Goal: Check status: Check status

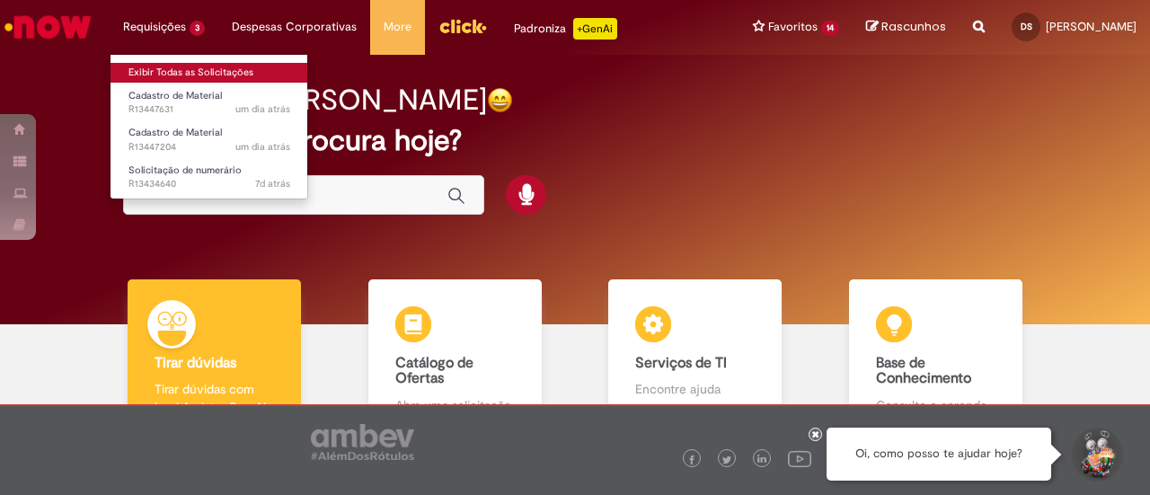
click at [164, 75] on link "Exibir Todas as Solicitações" at bounding box center [209, 73] width 198 height 20
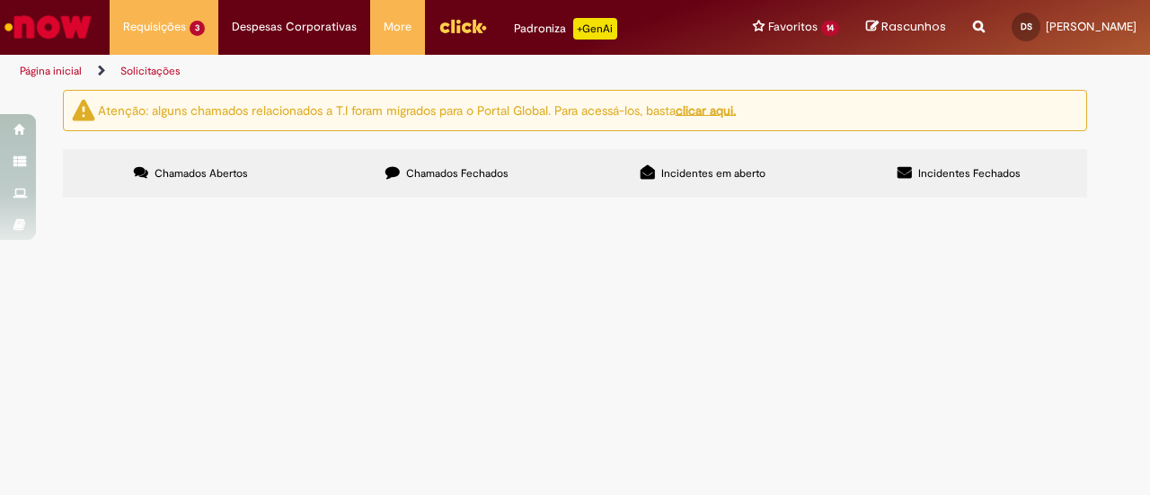
click at [455, 171] on span "Chamados Fechados" at bounding box center [457, 173] width 102 height 14
click at [0, 0] on input "Pesquisar" at bounding box center [0, 0] width 0 height 0
paste input "*********"
type input "*********"
click at [0, 0] on span "Pesquisar" at bounding box center [0, 0] width 0 height 0
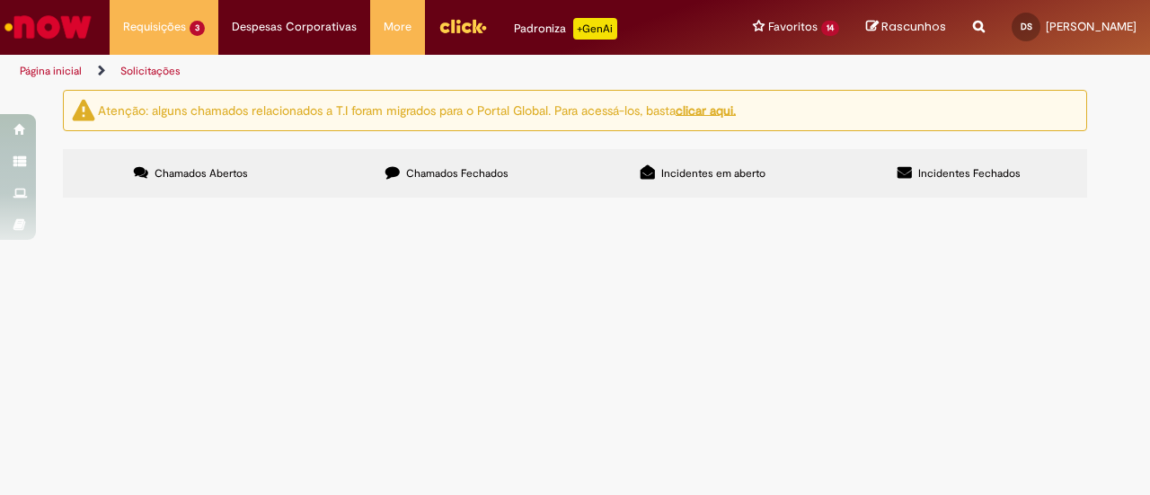
click at [0, 0] on span "Regularização para pagamento de brindes. Chave da NF 3525 0429 4575 2900 0110 5…" at bounding box center [0, 0] width 0 height 0
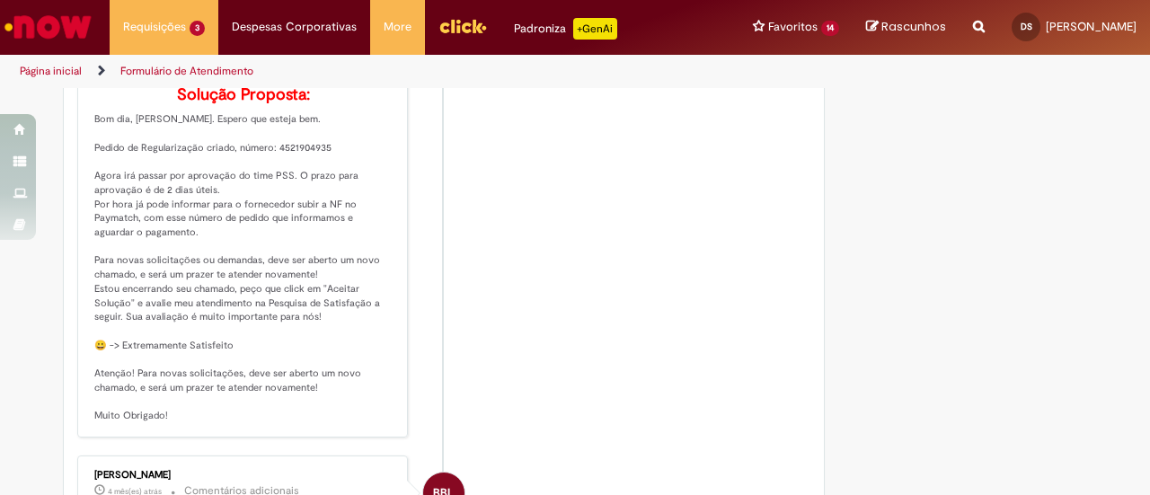
scroll to position [988, 0]
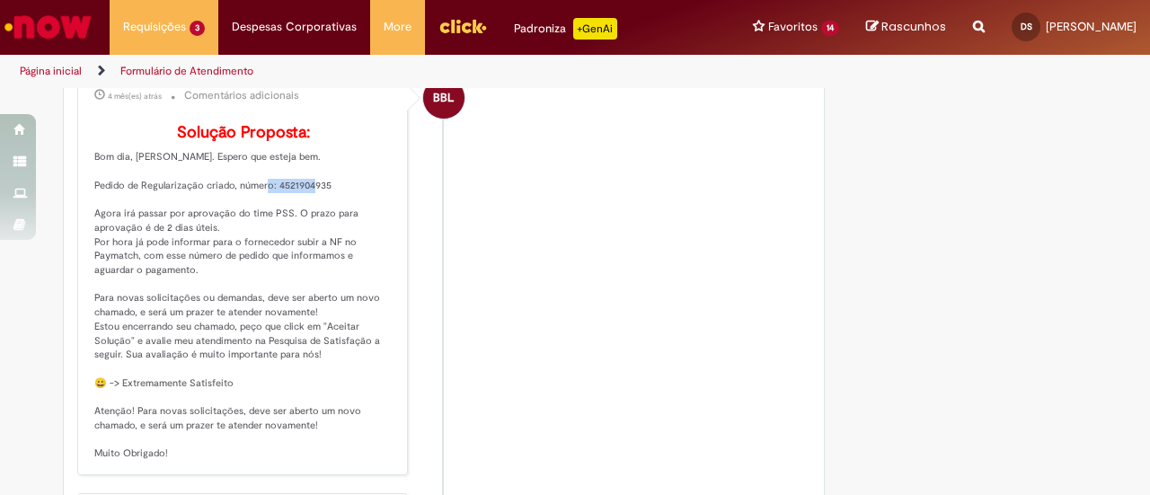
drag, startPoint x: 269, startPoint y: 208, endPoint x: 322, endPoint y: 209, distance: 53.0
click at [322, 209] on p "Solução Proposta: Bom dia, Danielle. Espero que esteja bem. Pedido de Regulariz…" at bounding box center [243, 292] width 299 height 337
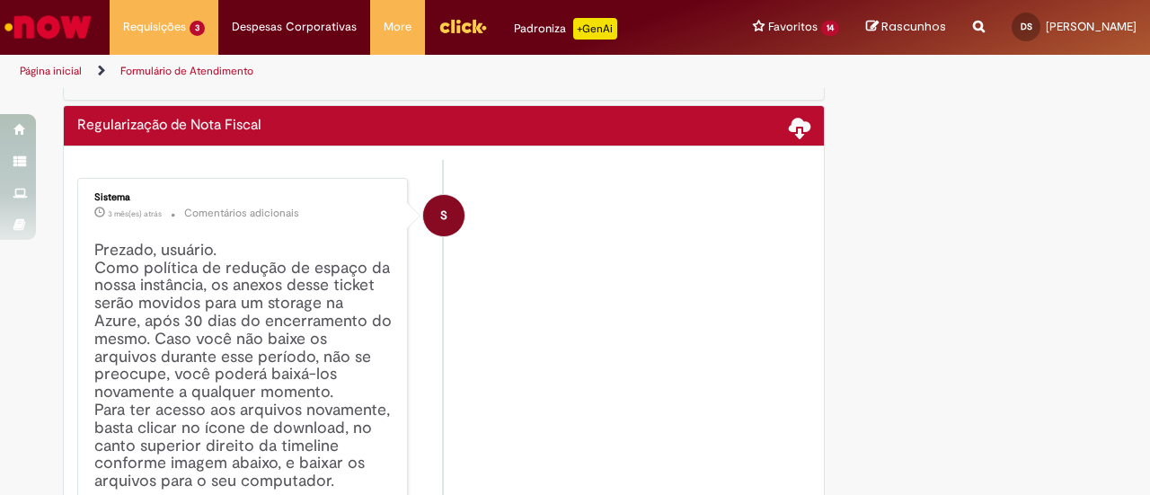
scroll to position [0, 0]
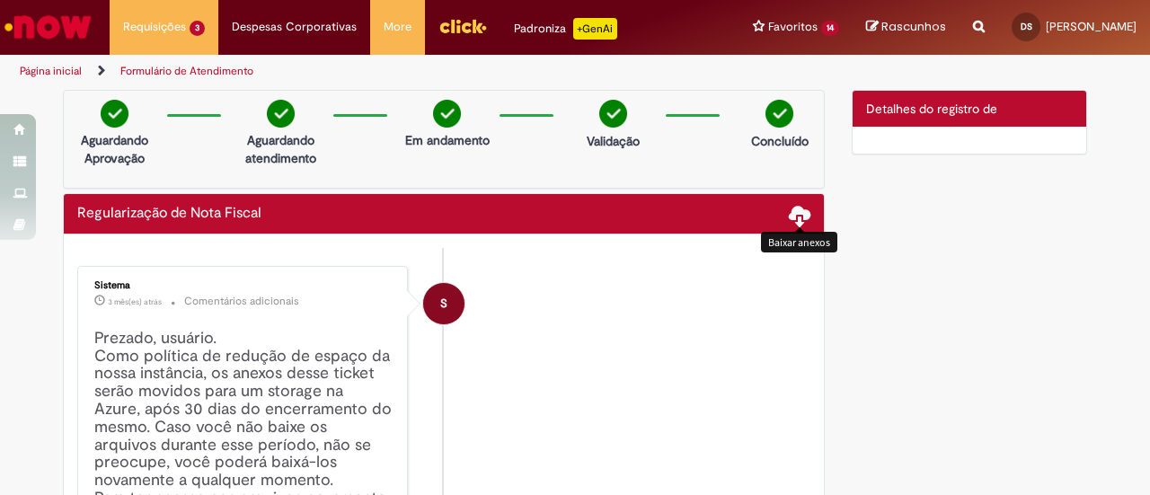
click at [792, 214] on span at bounding box center [800, 215] width 22 height 22
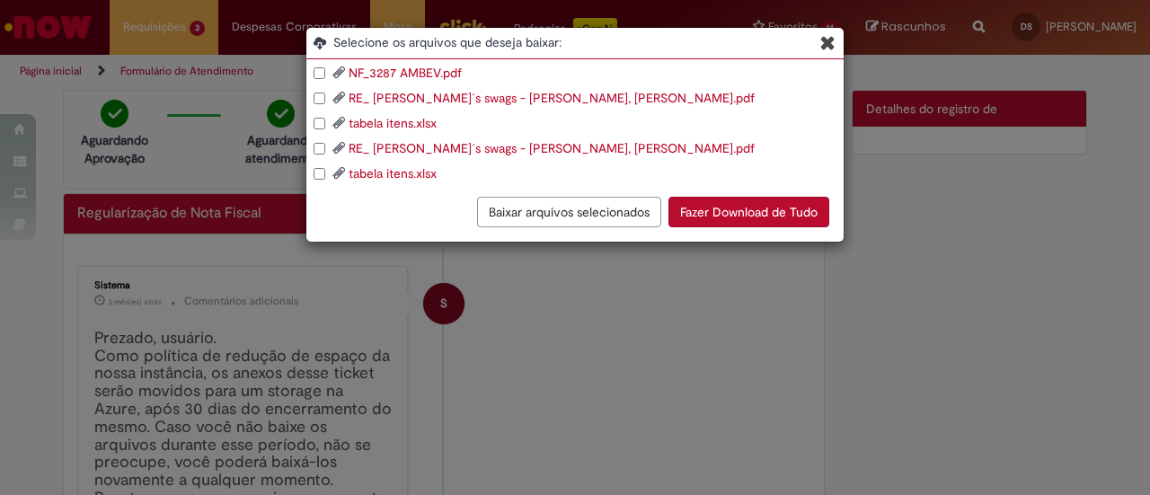
click at [453, 96] on link "RE_ Okajima´s swags - De Almeida Serafina, Danielle - Outlook.pdf" at bounding box center [552, 98] width 406 height 16
click at [422, 150] on link "RE_ Okajima´s swags - De Almeida Serafina, Danielle - Outlook.pdf" at bounding box center [552, 148] width 406 height 16
click at [828, 40] on icon "Blob Storage Download Modal" at bounding box center [827, 42] width 15 height 19
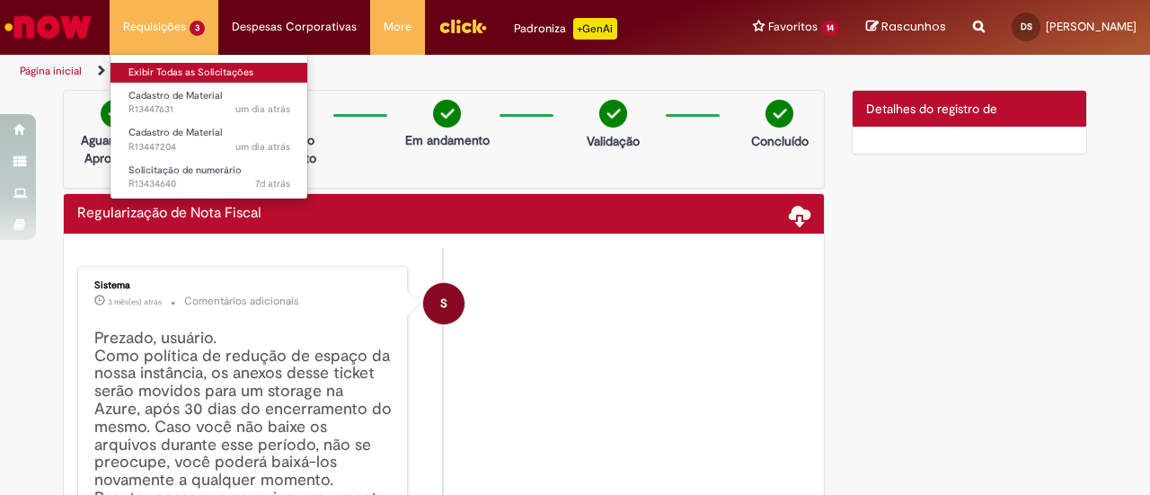
click at [155, 79] on link "Exibir Todas as Solicitações" at bounding box center [209, 73] width 198 height 20
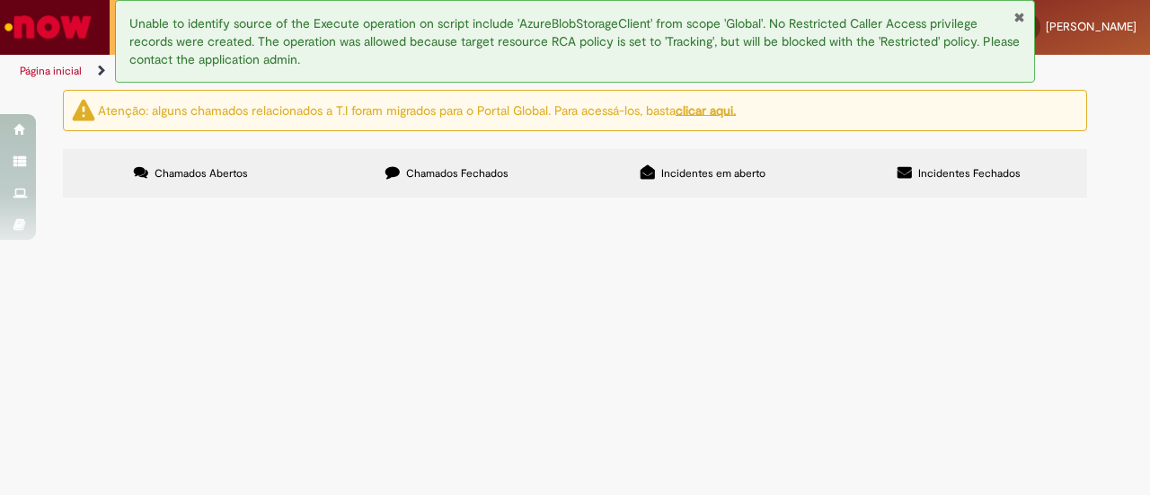
click at [464, 173] on span "Chamados Fechados" at bounding box center [457, 173] width 102 height 14
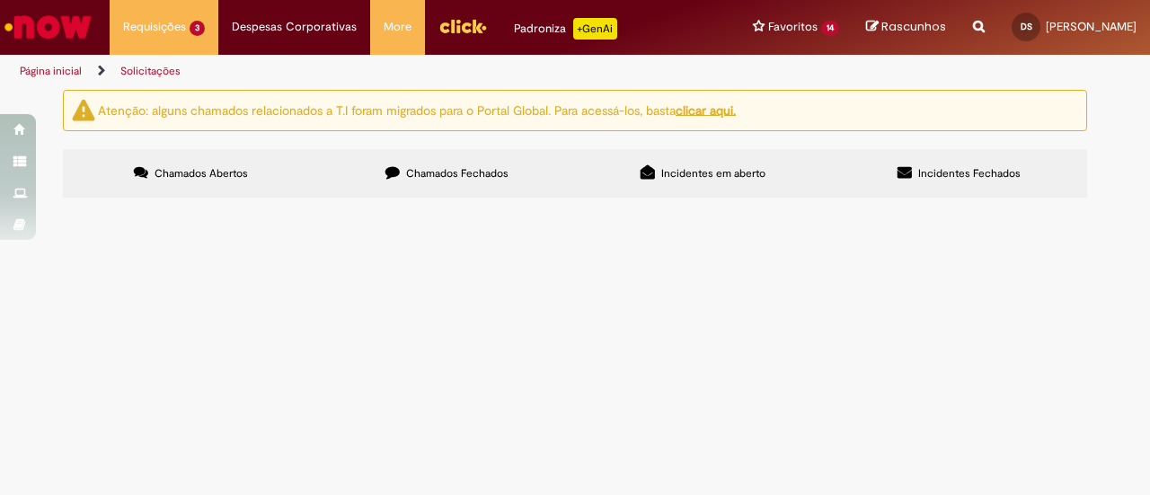
scroll to position [545, 0]
click at [0, 0] on icon at bounding box center [0, 0] width 0 height 0
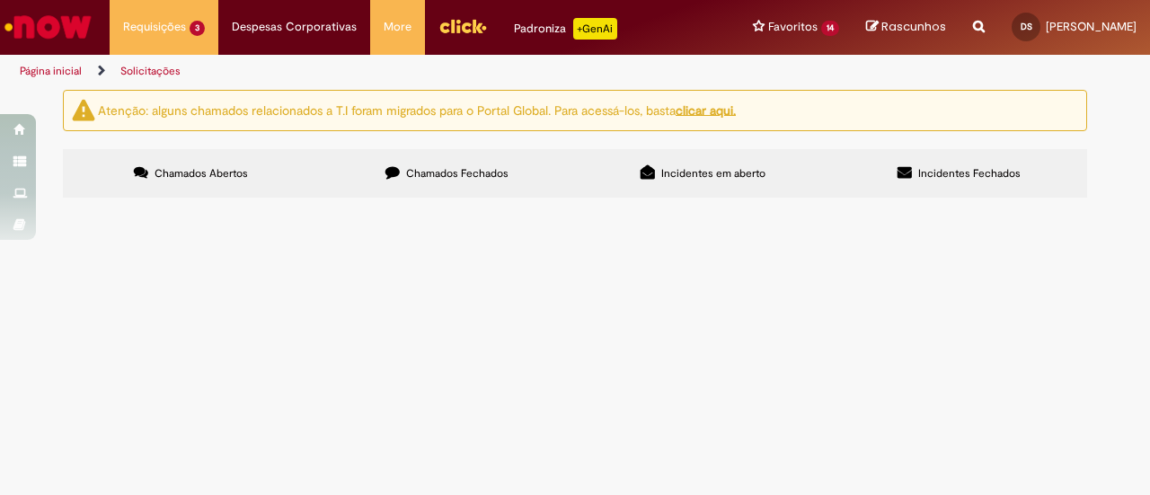
click at [0, 0] on icon at bounding box center [0, 0] width 0 height 0
click at [0, 0] on td "Lançamento de desconto referente uso de estacionamento no predio JK" at bounding box center [0, 0] width 0 height 0
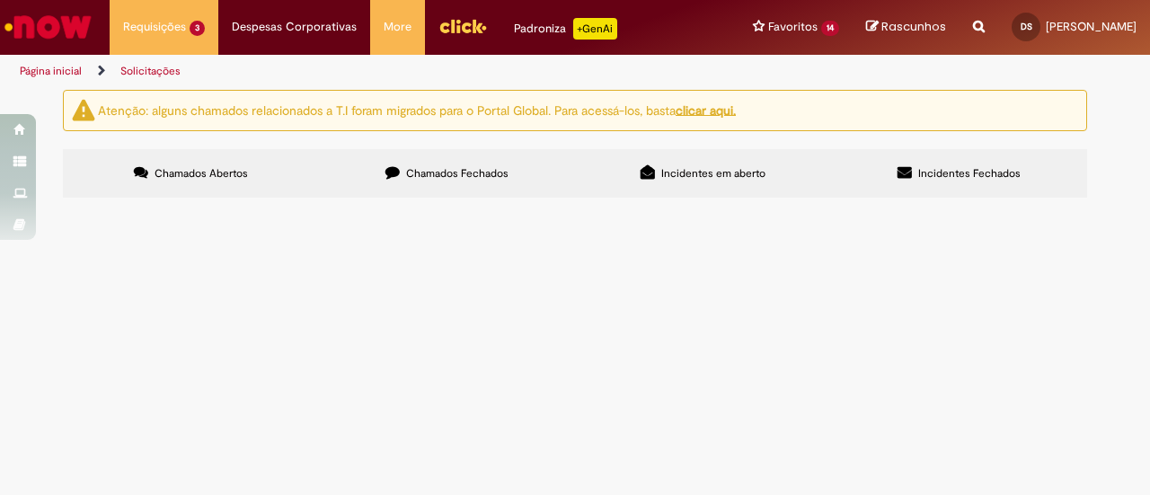
click at [0, 0] on span "Lançamento de Eventos na Folha de Pagamento" at bounding box center [0, 0] width 0 height 0
click at [0, 0] on span "R13274621" at bounding box center [0, 0] width 0 height 0
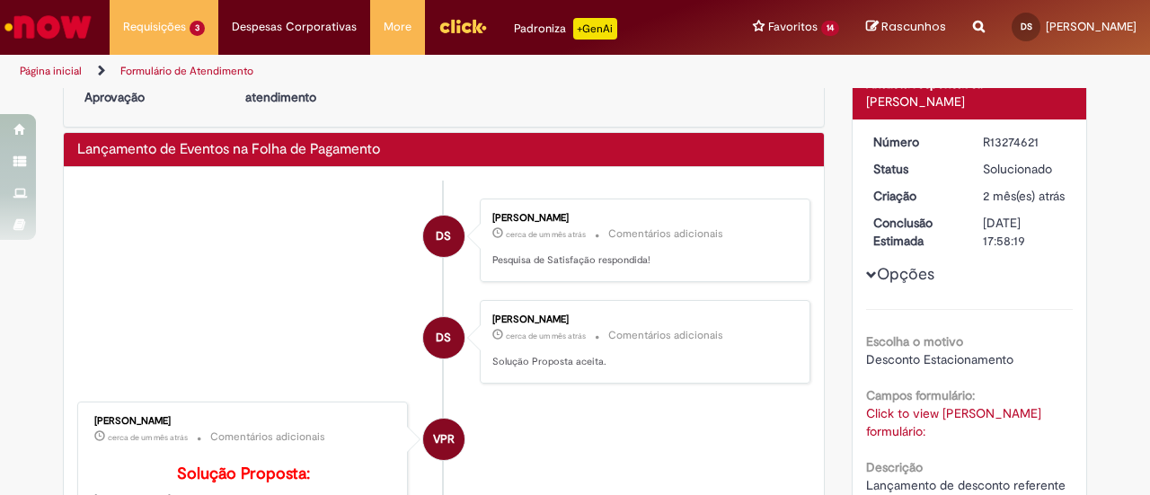
scroll to position [90, 0]
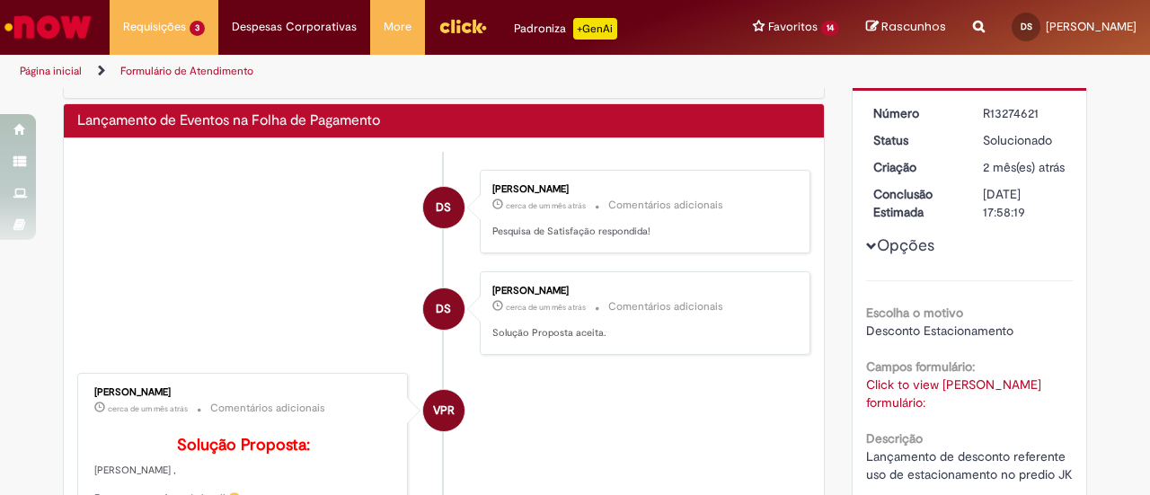
click at [1001, 384] on link "Click to view Campos formulário:" at bounding box center [953, 393] width 175 height 34
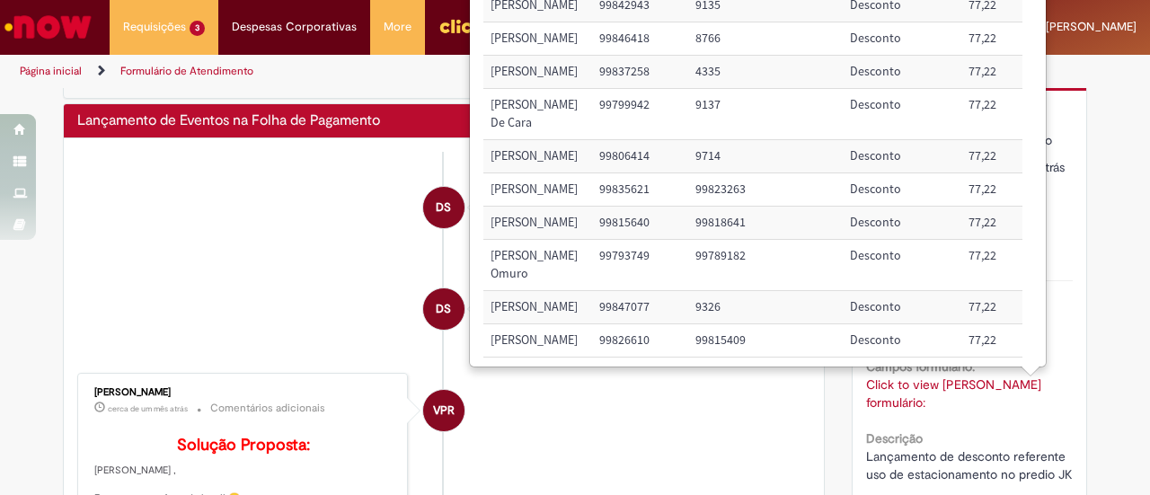
scroll to position [0, 0]
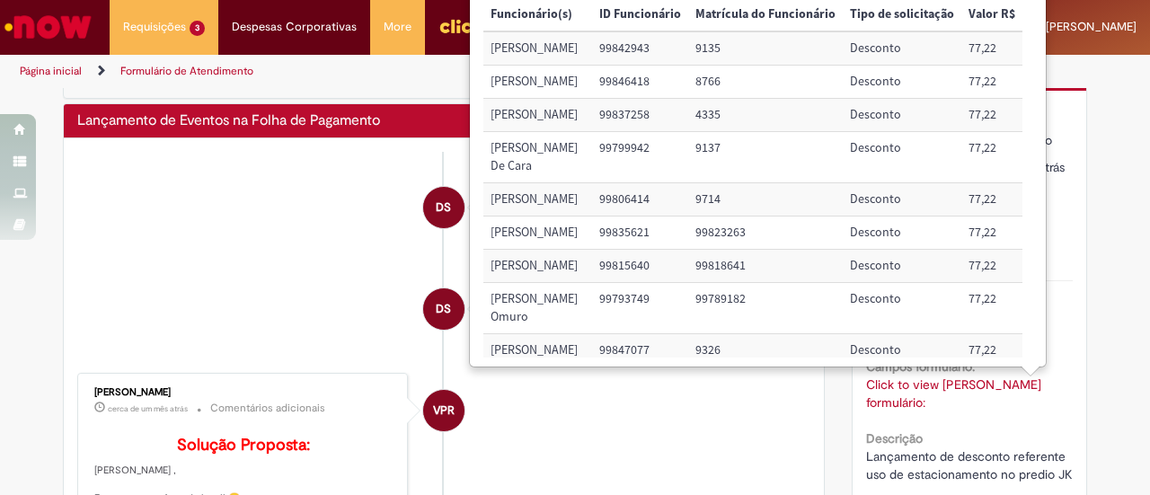
drag, startPoint x: 207, startPoint y: 247, endPoint x: 161, endPoint y: 105, distance: 149.1
click at [207, 238] on li "DS Danielle De Almeida Serafina cerca de um mês atrás cerca de um mês atrás Com…" at bounding box center [443, 212] width 733 height 84
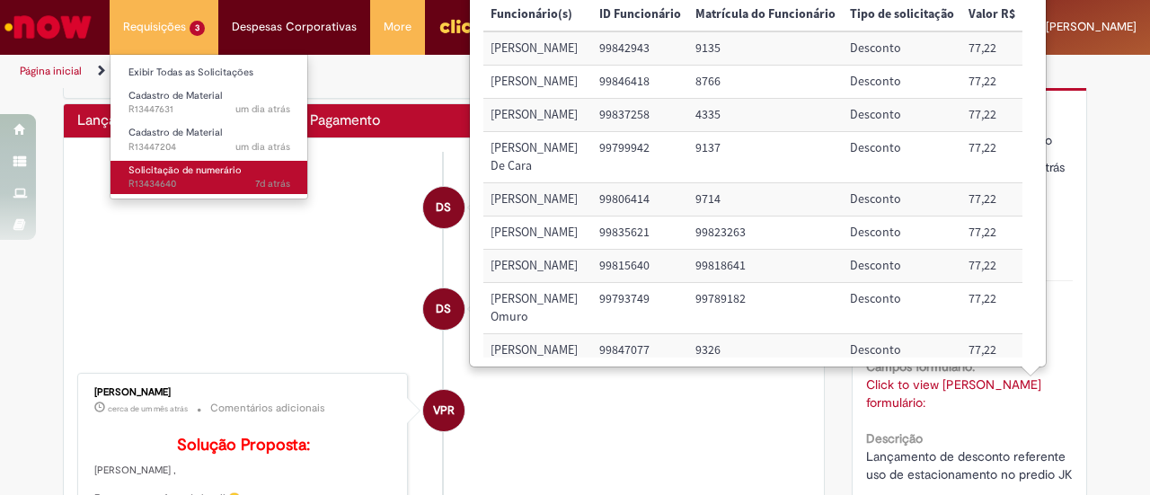
click at [195, 171] on span "Solicitação de numerário" at bounding box center [184, 169] width 113 height 13
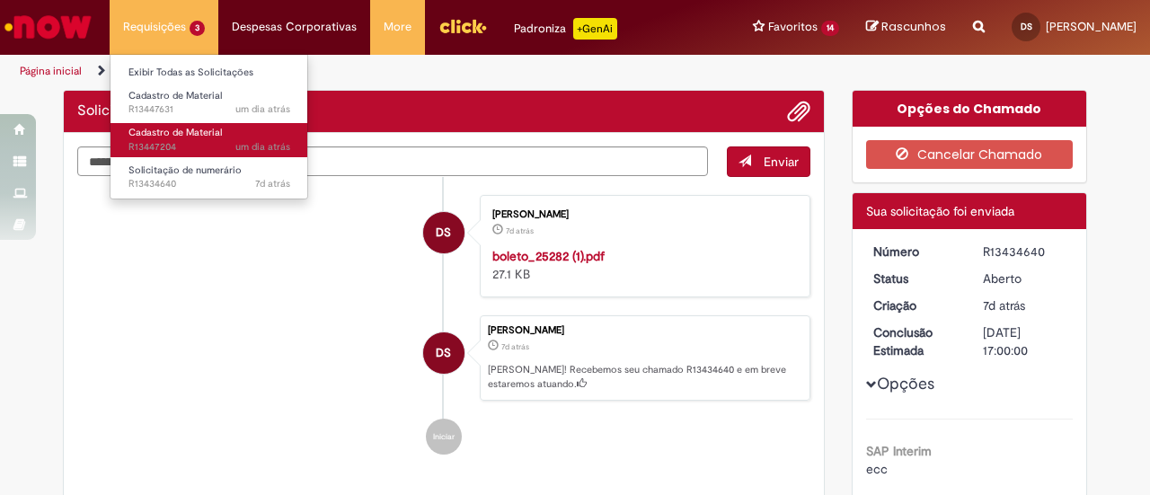
click at [182, 128] on span "Cadastro de Material" at bounding box center [174, 132] width 93 height 13
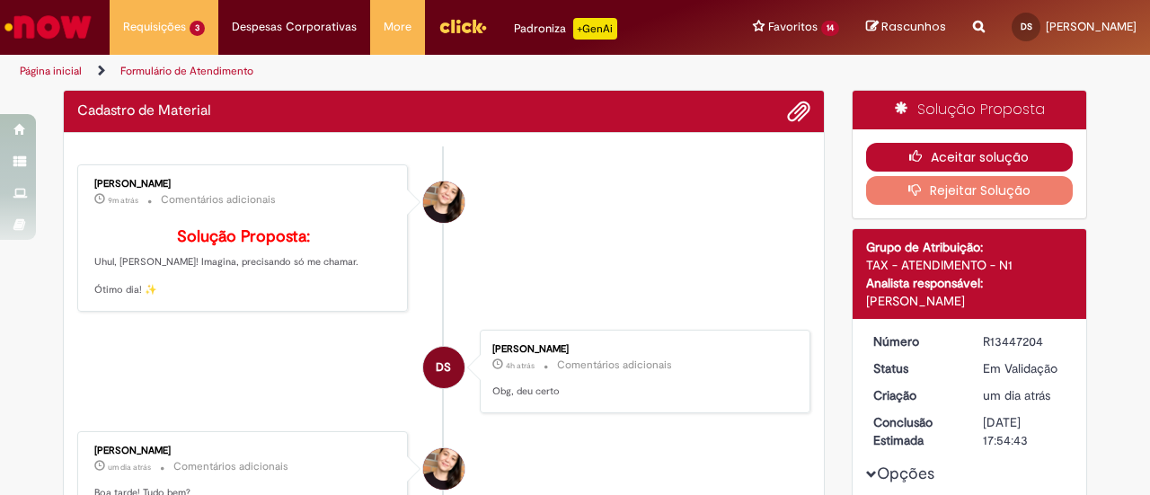
click at [954, 156] on button "Aceitar solução" at bounding box center [970, 157] width 208 height 29
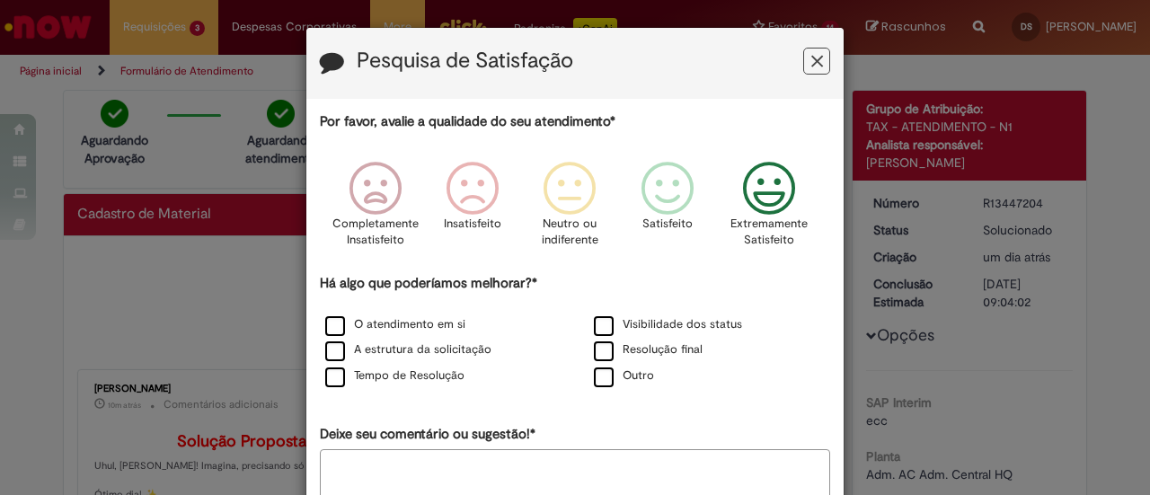
drag, startPoint x: 754, startPoint y: 193, endPoint x: 698, endPoint y: 238, distance: 71.6
click at [755, 193] on icon "Feedback" at bounding box center [769, 189] width 67 height 54
click at [411, 328] on label "O atendimento em si" at bounding box center [395, 324] width 140 height 17
click at [428, 349] on label "A estrutura da solicitação" at bounding box center [408, 349] width 166 height 17
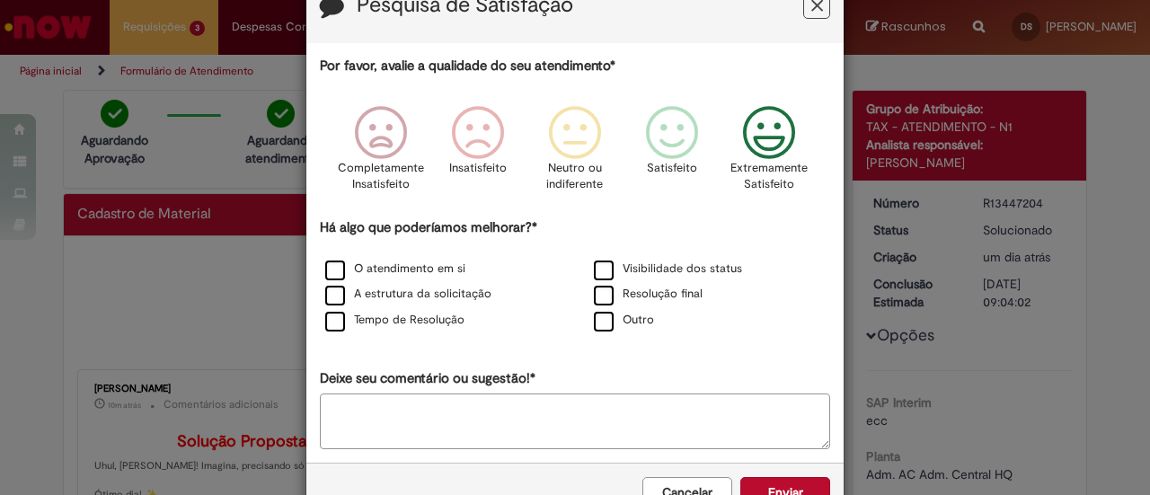
scroll to position [107, 0]
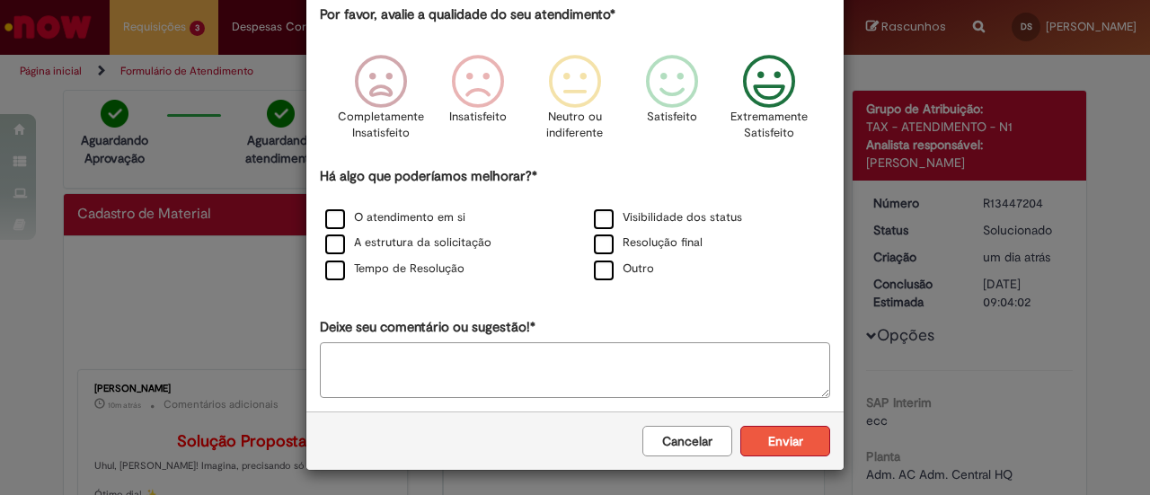
click at [756, 442] on button "Enviar" at bounding box center [785, 441] width 90 height 31
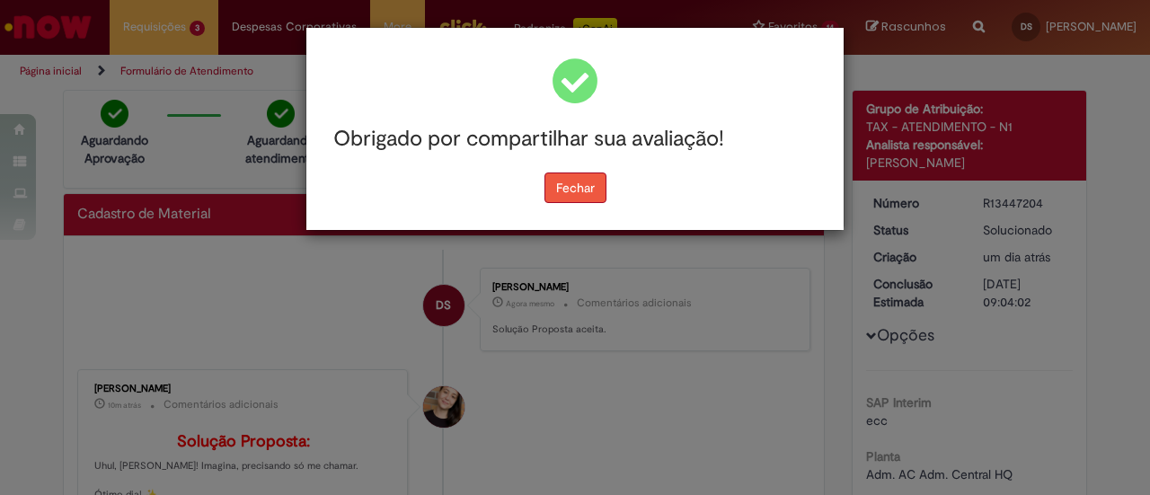
click at [557, 174] on button "Fechar" at bounding box center [575, 187] width 62 height 31
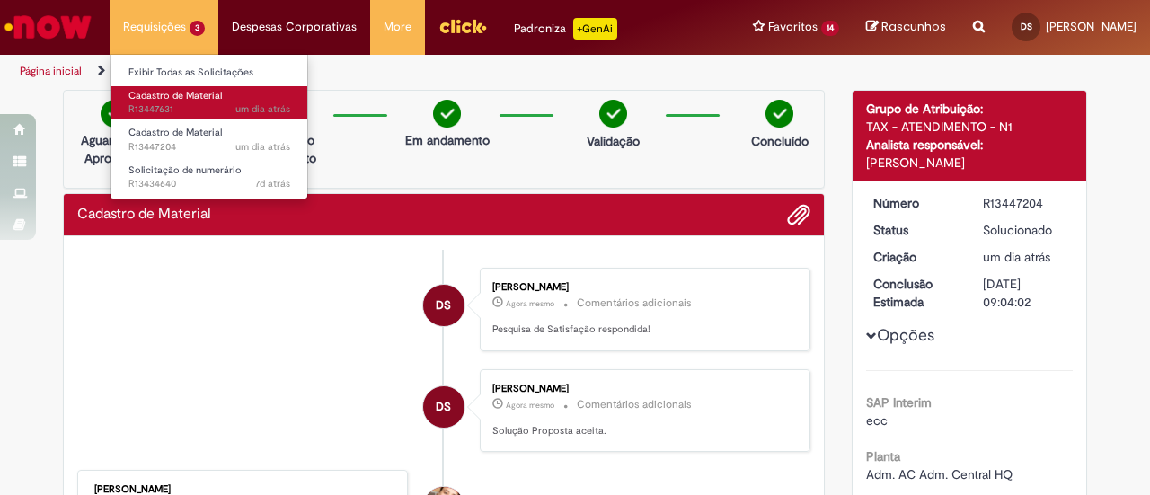
click at [180, 110] on span "um dia atrás um dia atrás R13447631" at bounding box center [209, 109] width 162 height 14
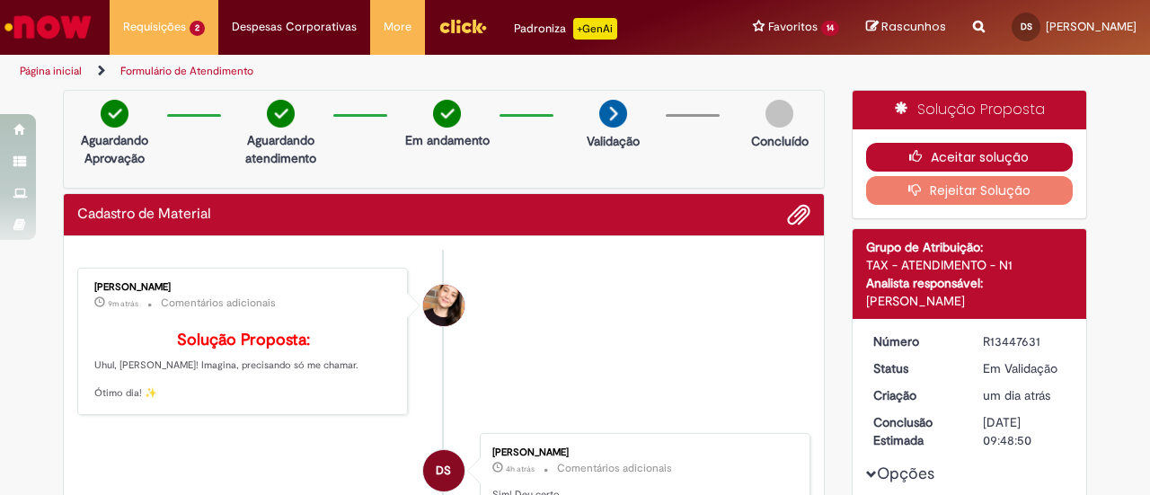
click at [922, 156] on icon "button" at bounding box center [920, 156] width 22 height 13
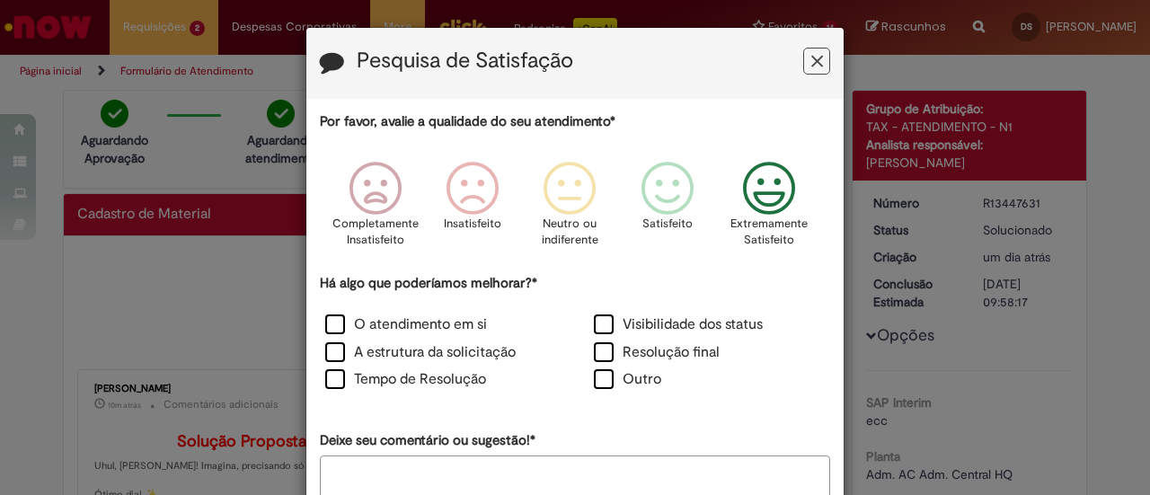
click at [758, 206] on icon "Feedback" at bounding box center [769, 189] width 67 height 54
click at [456, 331] on label "O atendimento em si" at bounding box center [406, 324] width 162 height 21
click at [465, 353] on label "A estrutura da solicitação" at bounding box center [420, 352] width 190 height 21
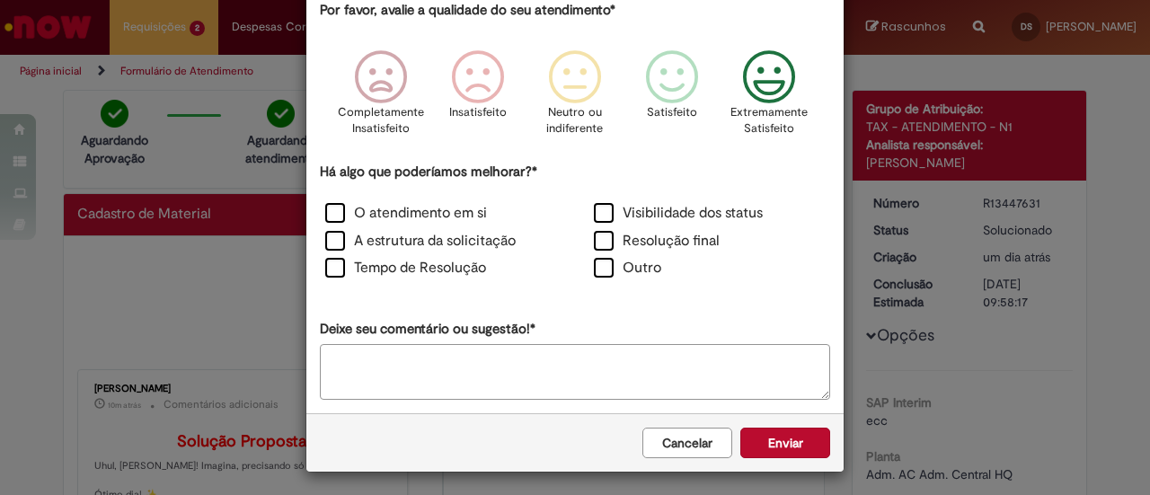
scroll to position [113, 0]
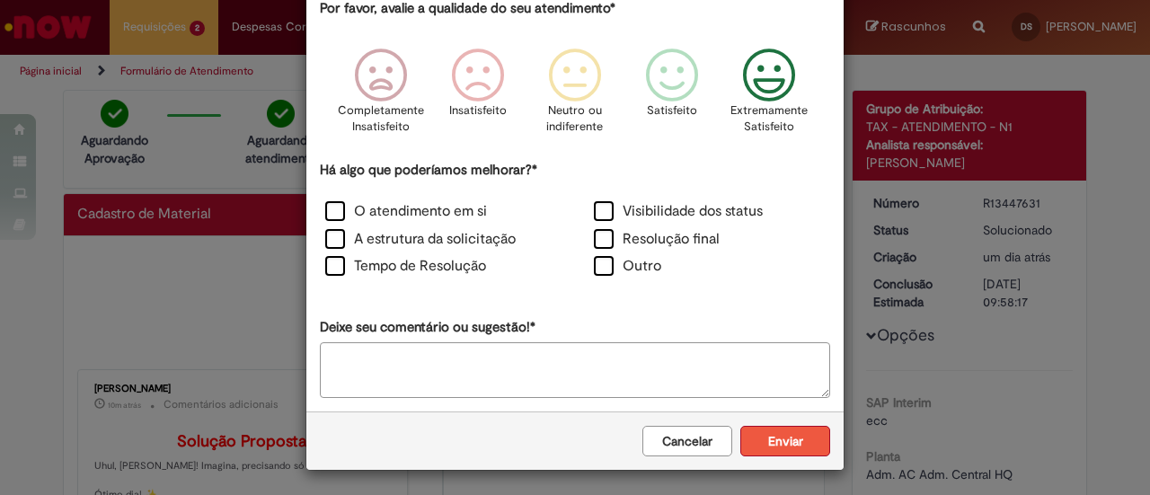
click at [807, 443] on button "Enviar" at bounding box center [785, 441] width 90 height 31
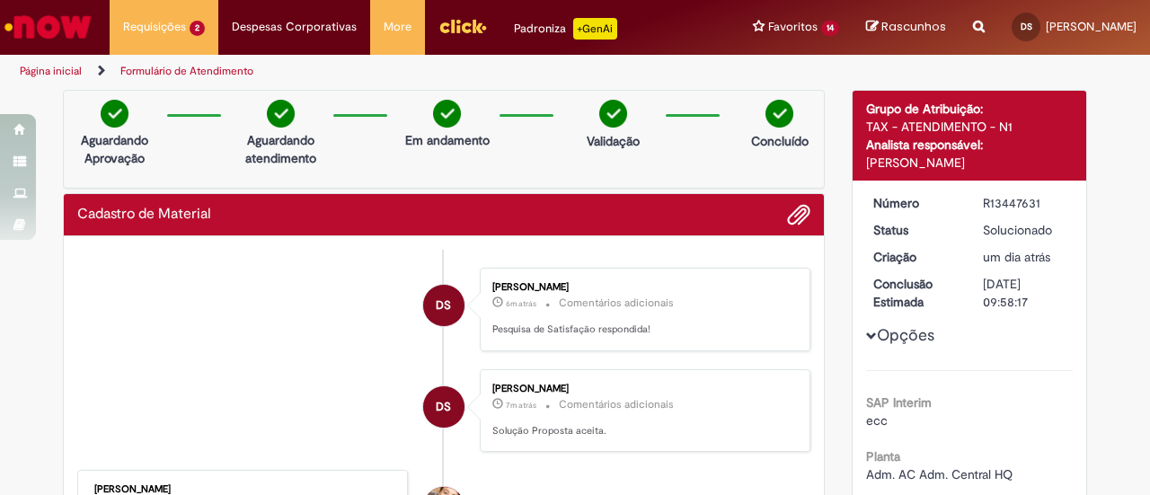
scroll to position [0, 0]
click at [77, 13] on img "Ir para a Homepage" at bounding box center [48, 27] width 93 height 36
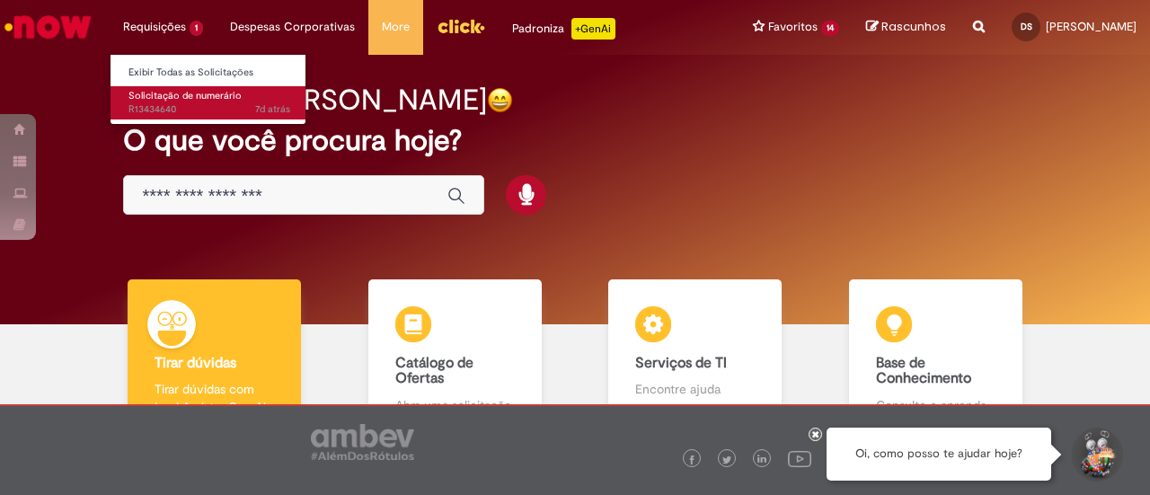
click at [164, 102] on span "7d atrás 7 dias atrás R13434640" at bounding box center [209, 109] width 162 height 14
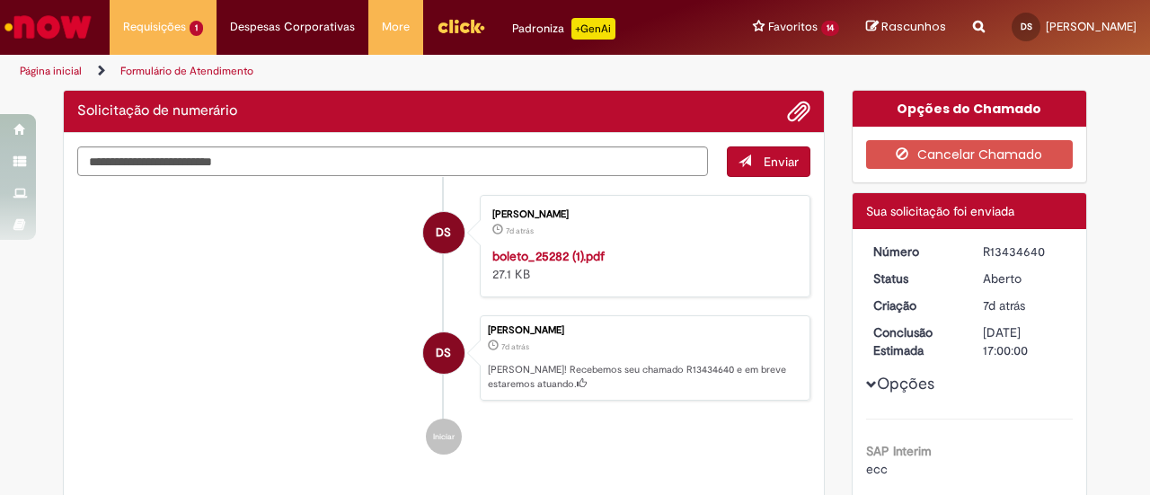
click at [183, 271] on li "DS Danielle De Almeida Serafina 7d atrás 7 dias atrás boleto_25282 (1).pdf 27.1…" at bounding box center [443, 246] width 733 height 102
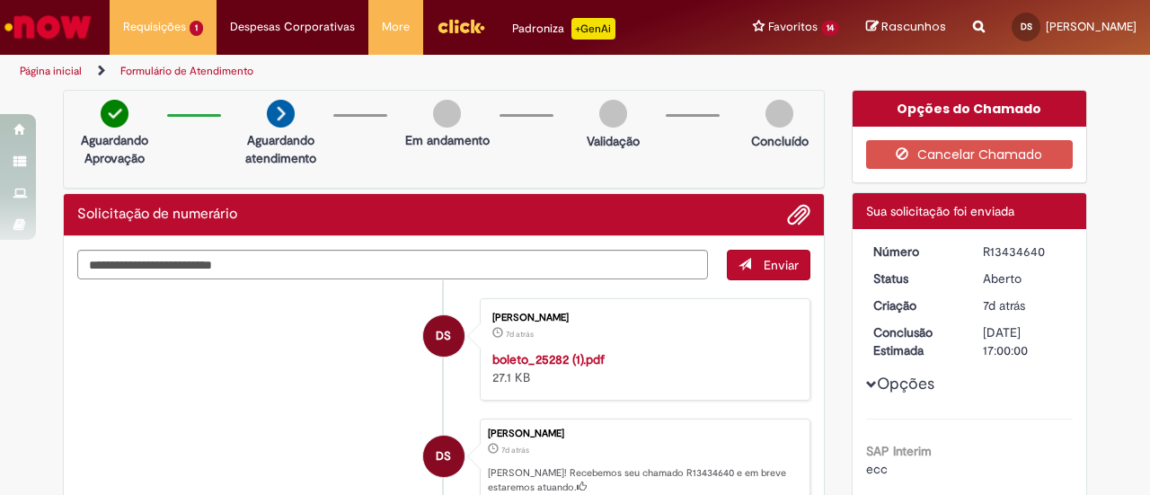
click at [282, 411] on ul "DS Danielle De Almeida Serafina 7d atrás 7 dias atrás boleto_25282 (1).pdf 27.1…" at bounding box center [443, 428] width 733 height 296
click at [344, 415] on ul "DS Danielle De Almeida Serafina 7d atrás 7 dias atrás boleto_25282 (1).pdf 27.1…" at bounding box center [443, 428] width 733 height 296
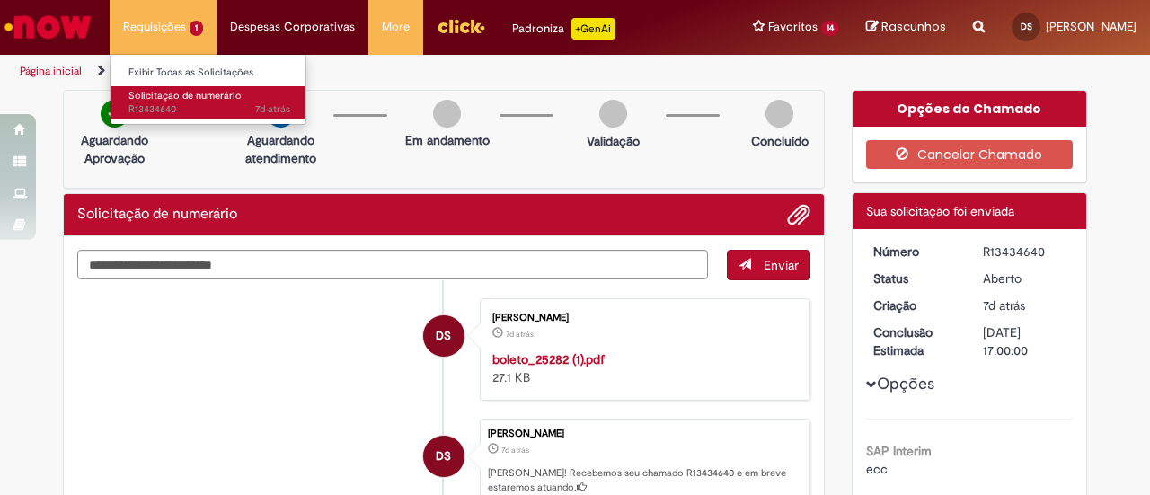
click at [193, 91] on span "Solicitação de numerário" at bounding box center [184, 95] width 113 height 13
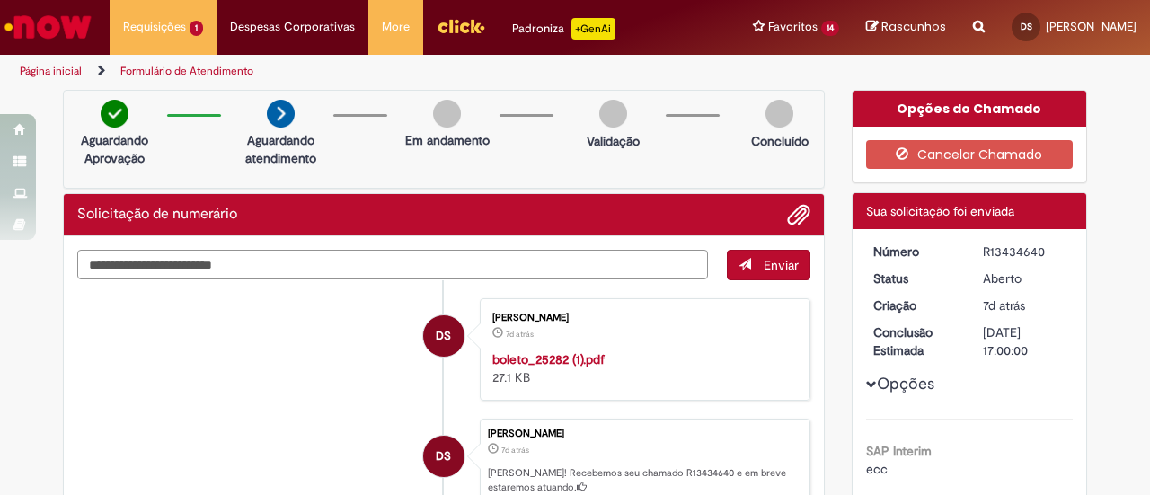
click at [203, 258] on textarea "Digite sua mensagem aqui..." at bounding box center [392, 265] width 631 height 30
click at [66, 17] on img "Ir para a Homepage" at bounding box center [48, 27] width 93 height 36
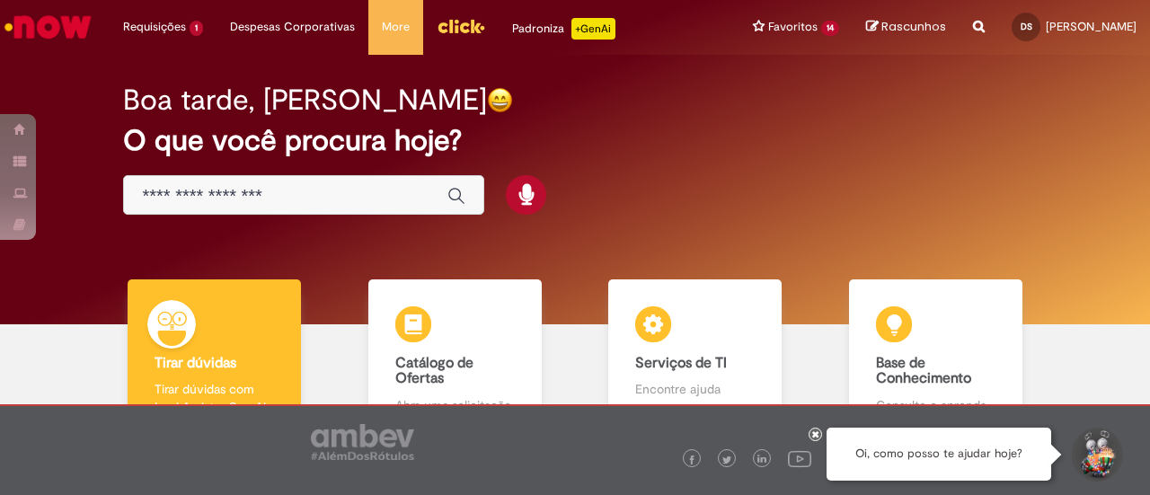
click at [453, 28] on img "Menu Cabeçalho" at bounding box center [461, 26] width 49 height 27
click at [498, 103] on div "Boa tarde, [PERSON_NAME]" at bounding box center [574, 99] width 903 height 31
click at [726, 169] on div "Boa tarde, Danielle O que você procura hoje?" at bounding box center [575, 150] width 966 height 153
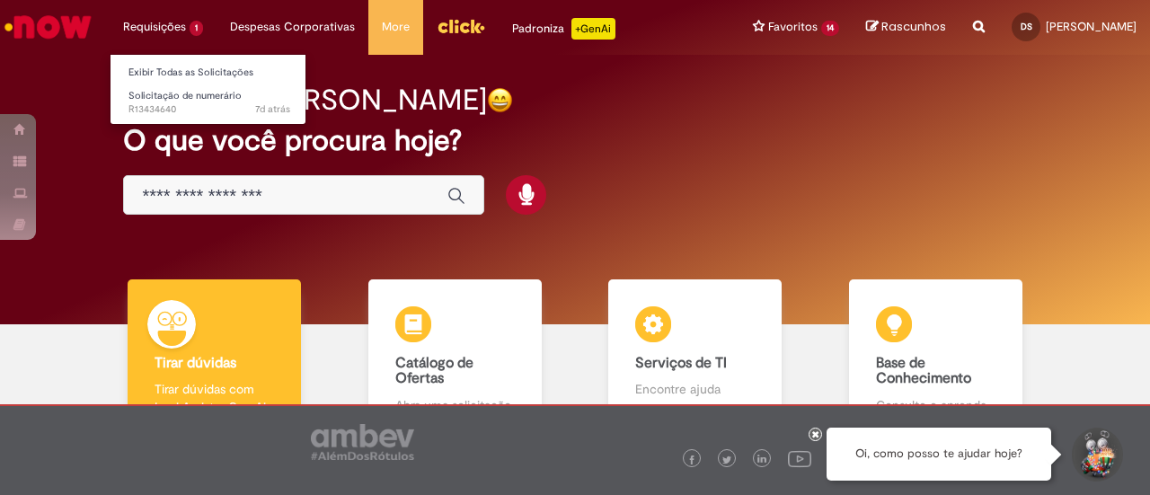
click at [169, 25] on li "Requisições 1 Exibir Todas as Solicitações Solicitação de numerário 7d atrás 7 …" at bounding box center [163, 27] width 107 height 54
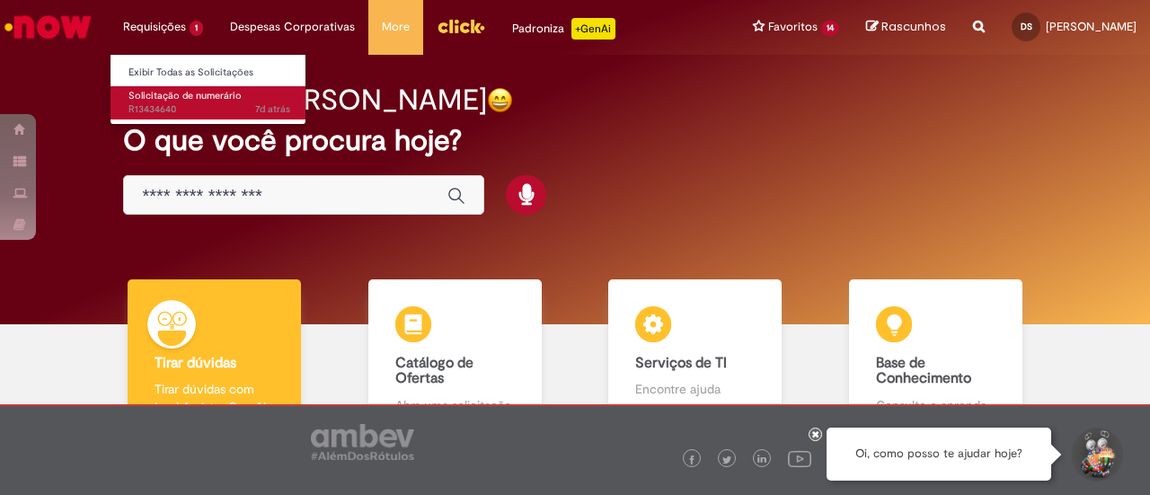
click at [196, 108] on span "7d atrás 7 dias atrás R13434640" at bounding box center [209, 109] width 162 height 14
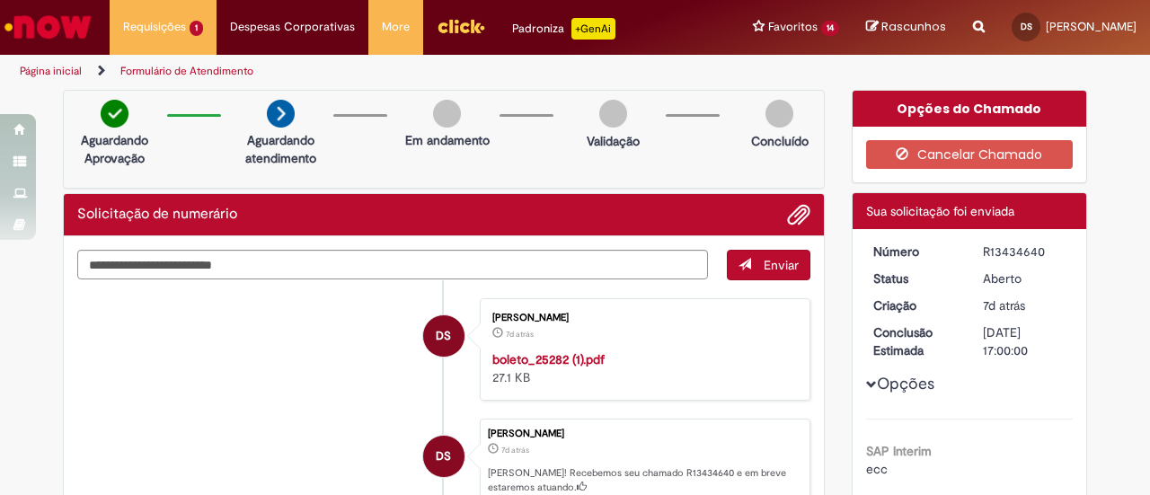
click at [209, 370] on li "DS Danielle De Almeida Serafina 7d atrás 7 dias atrás boleto_25282 (1).pdf 27.1…" at bounding box center [443, 349] width 733 height 102
